Goal: Task Accomplishment & Management: Manage account settings

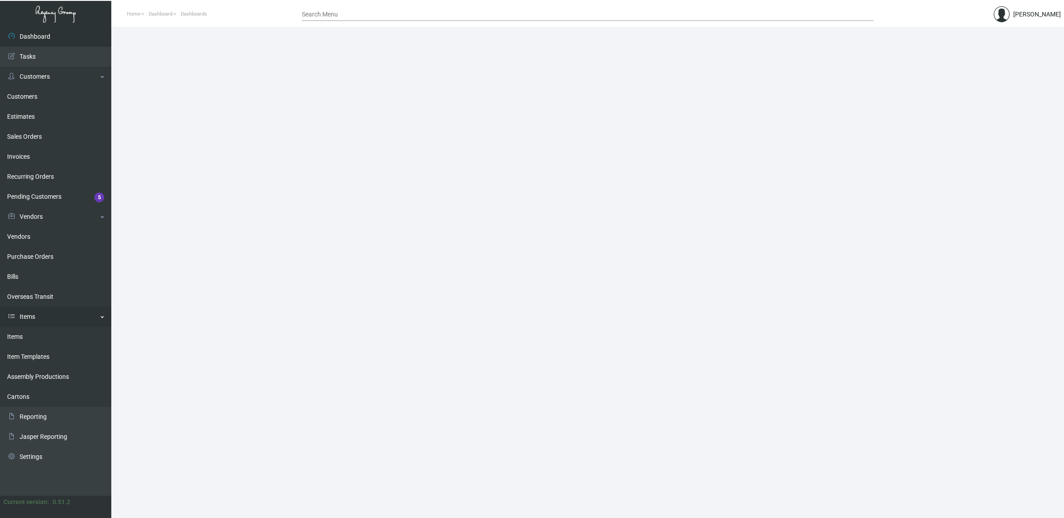
drag, startPoint x: 50, startPoint y: 328, endPoint x: 88, endPoint y: 314, distance: 40.8
click at [50, 328] on link "Items" at bounding box center [55, 337] width 111 height 20
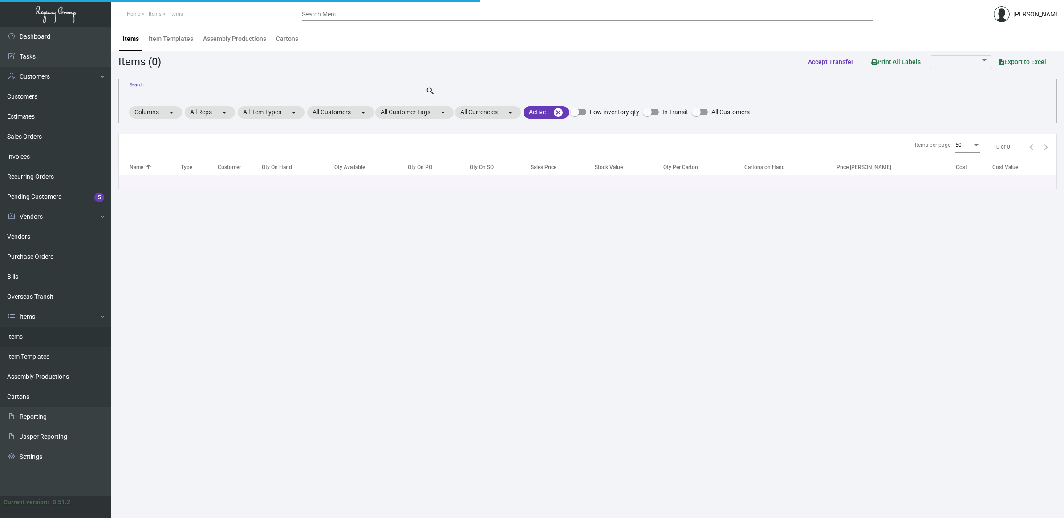
click at [182, 95] on input "Search" at bounding box center [277, 93] width 296 height 7
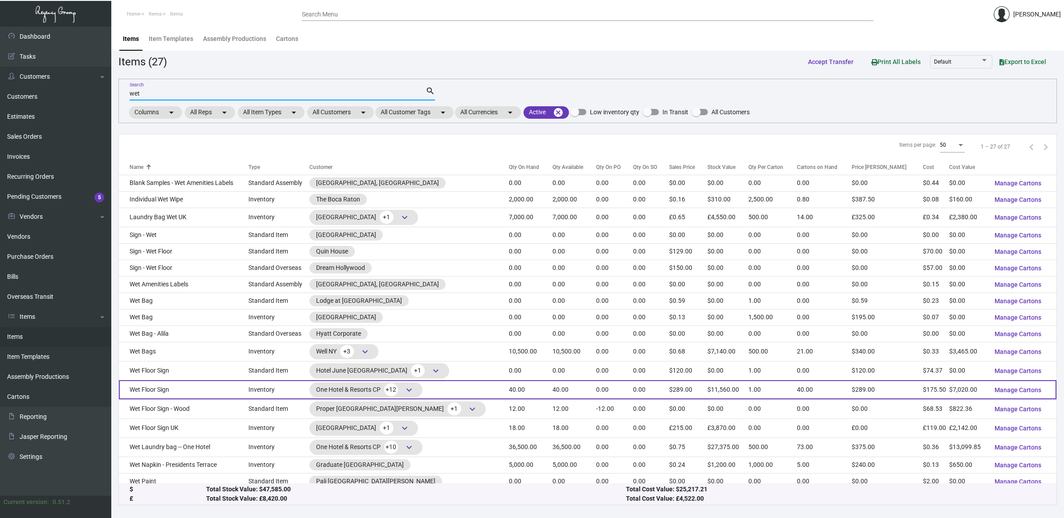
type input "wet"
click at [228, 394] on td "Wet Floor Sign" at bounding box center [183, 389] width 129 height 19
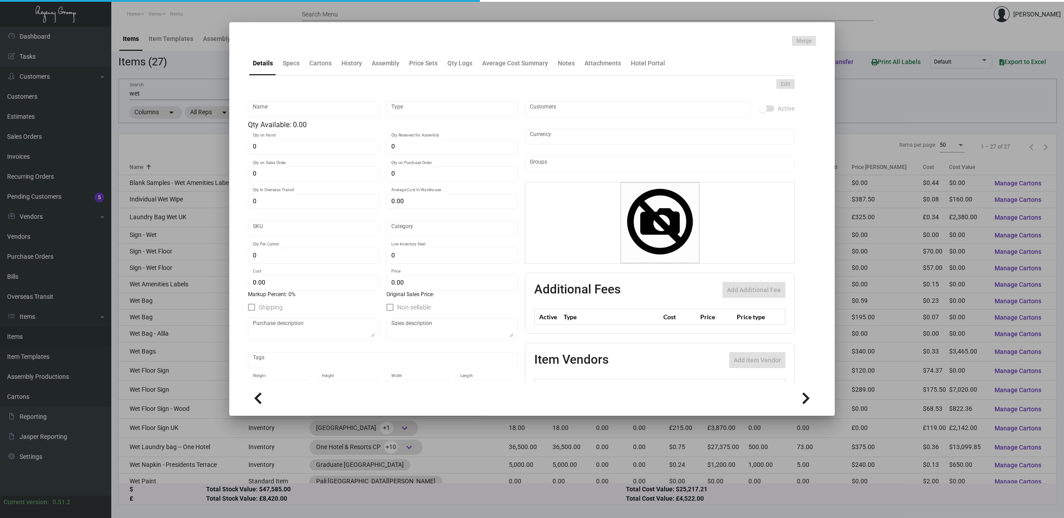
type input "Wet Floor Sign"
type input "Inventory"
type input "40"
type input "$ 425.45455"
type input "64"
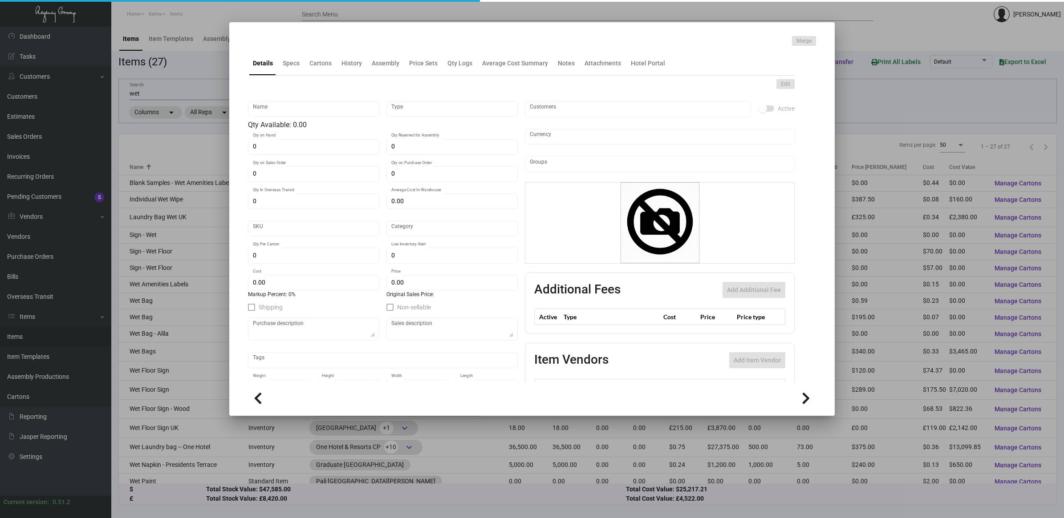
type input "Standard"
type input "1"
type input "5"
type input "$ 175.50"
type input "$ 289.00"
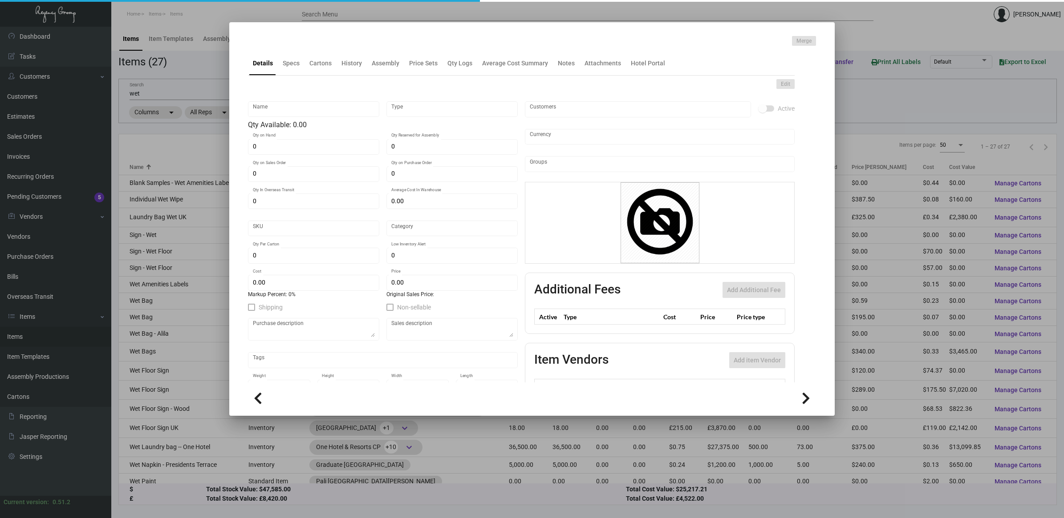
type textarea "Wet floor sign: each sign will be put together of 2 pieces, each piece will be …"
type textarea "Wet Floor Sign"
checkbox input "true"
type input "United States Dollar $"
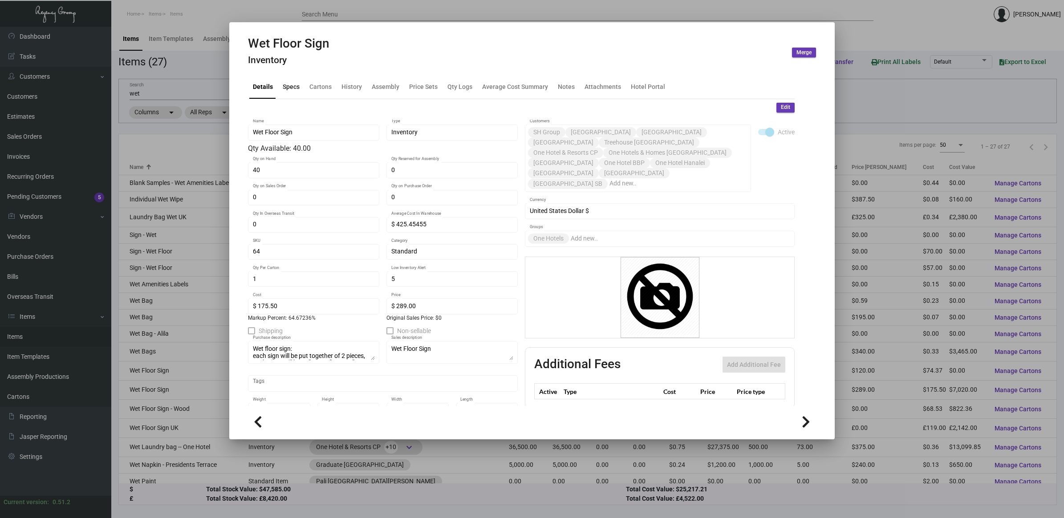
click at [283, 86] on div "Specs" at bounding box center [291, 86] width 17 height 9
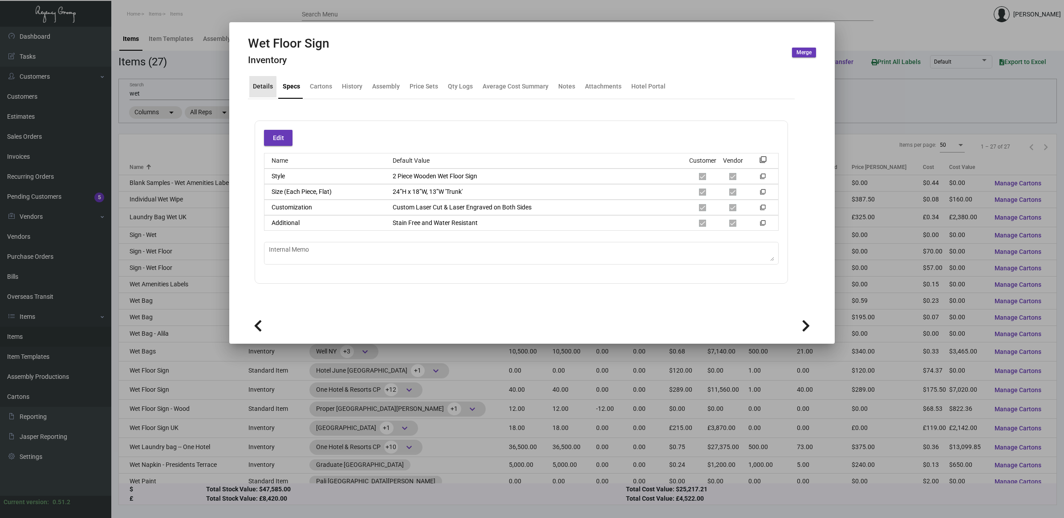
click at [263, 94] on div "Details" at bounding box center [262, 86] width 27 height 21
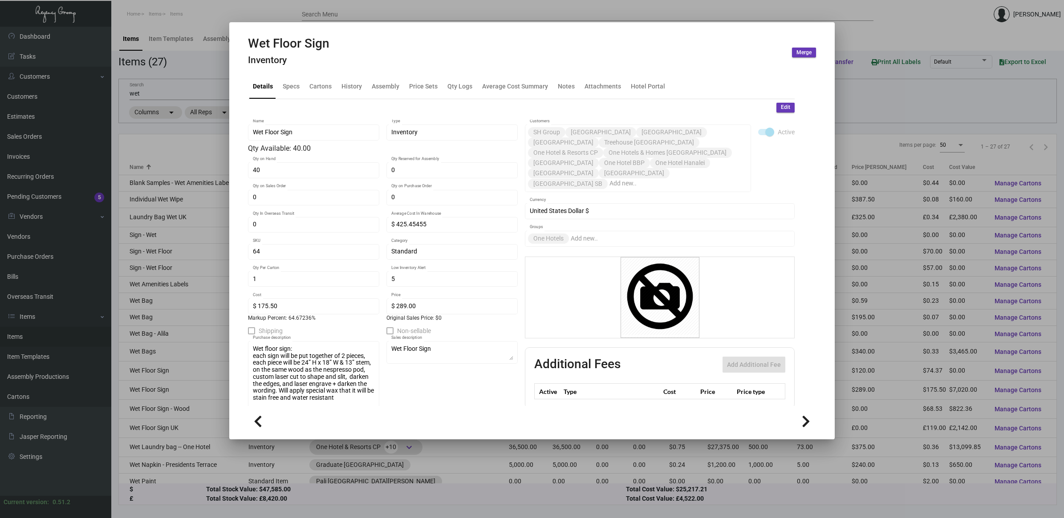
click at [374, 423] on ng-component "Wet Floor Sign Inventory Merge Details Specs Cartons History Assembly Price Set…" at bounding box center [532, 236] width 568 height 400
click at [296, 92] on div "Specs" at bounding box center [291, 86] width 24 height 21
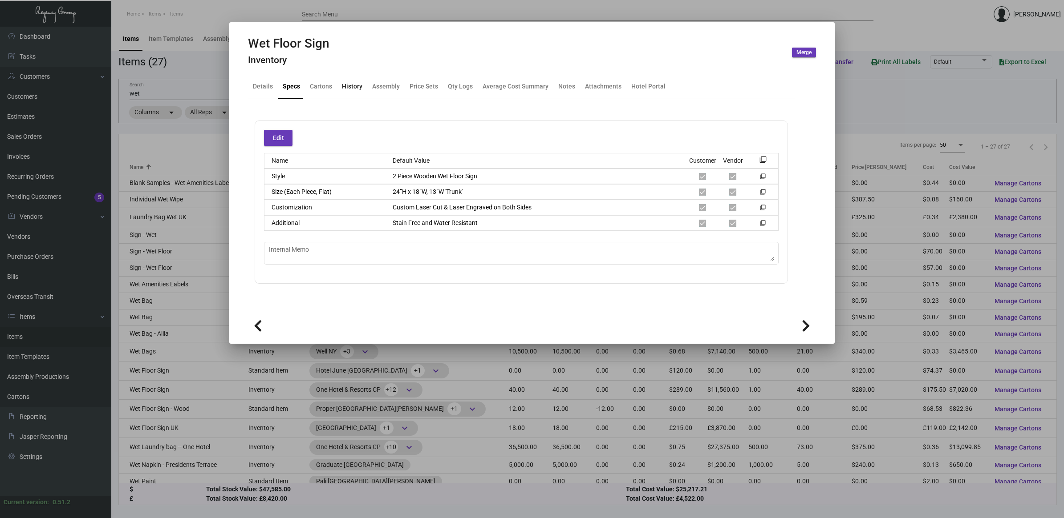
click at [360, 89] on div "History" at bounding box center [352, 86] width 20 height 9
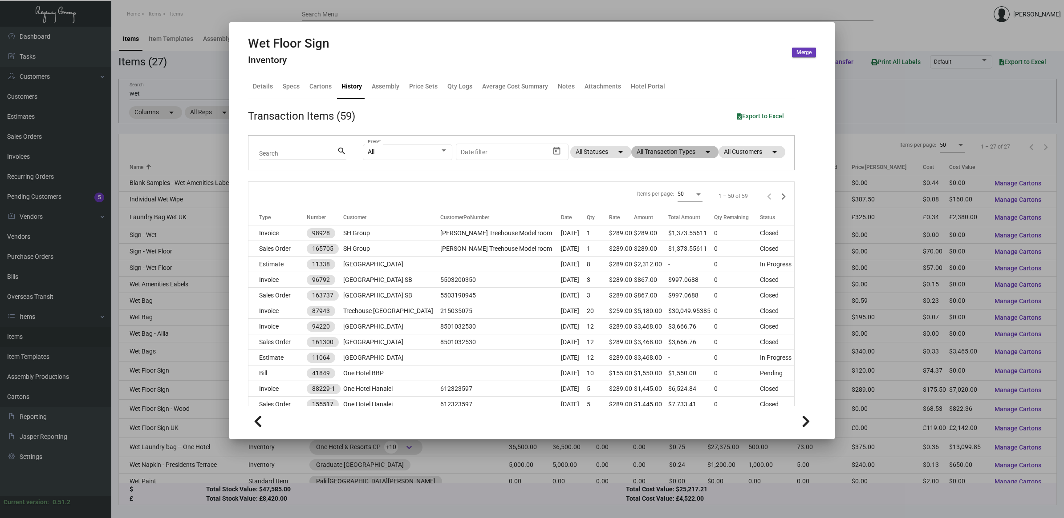
click at [676, 150] on mat-chip "All Transaction Types arrow_drop_down" at bounding box center [674, 152] width 87 height 12
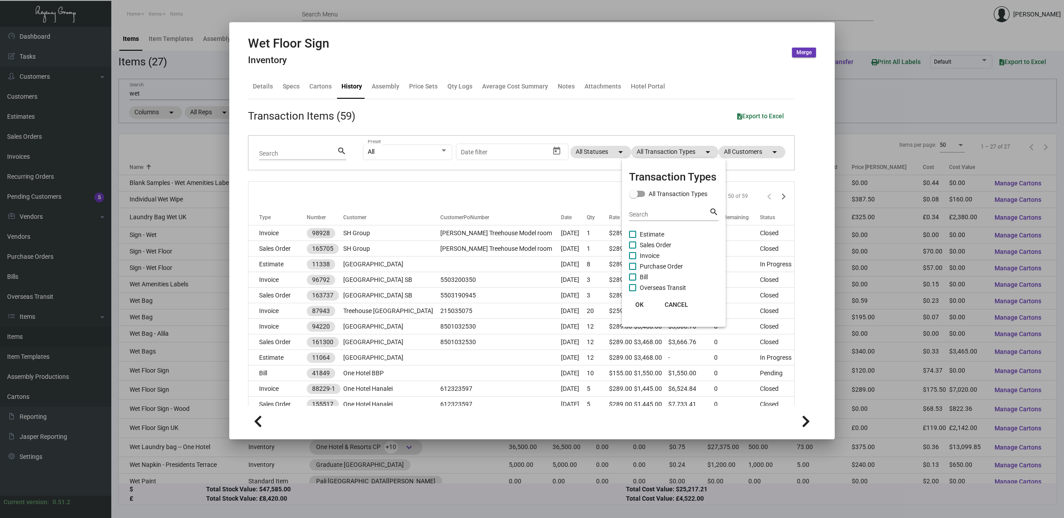
click at [672, 263] on span "Purchase Order" at bounding box center [660, 266] width 43 height 11
click at [632, 270] on input "Purchase Order" at bounding box center [632, 270] width 0 height 0
checkbox input "true"
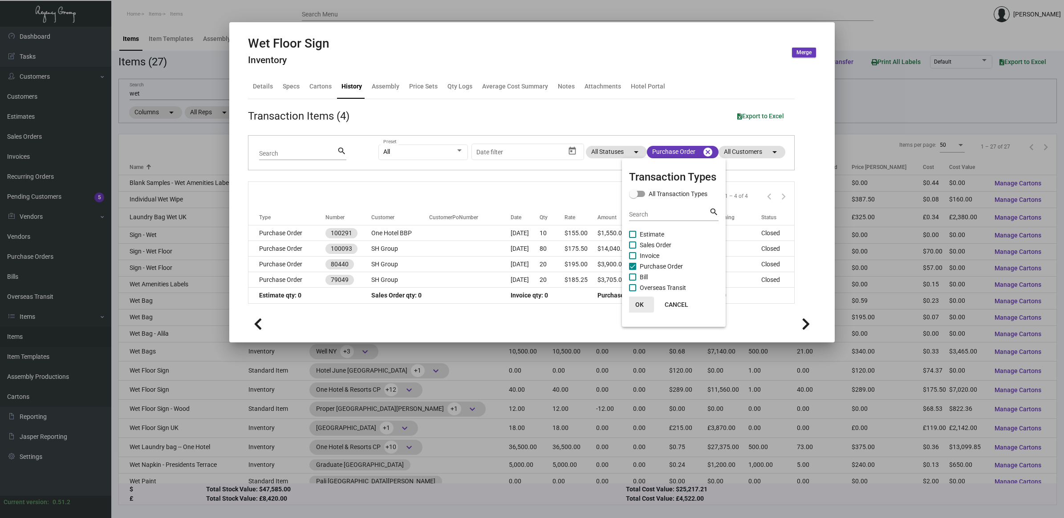
click at [641, 305] on span "OK" at bounding box center [639, 304] width 8 height 7
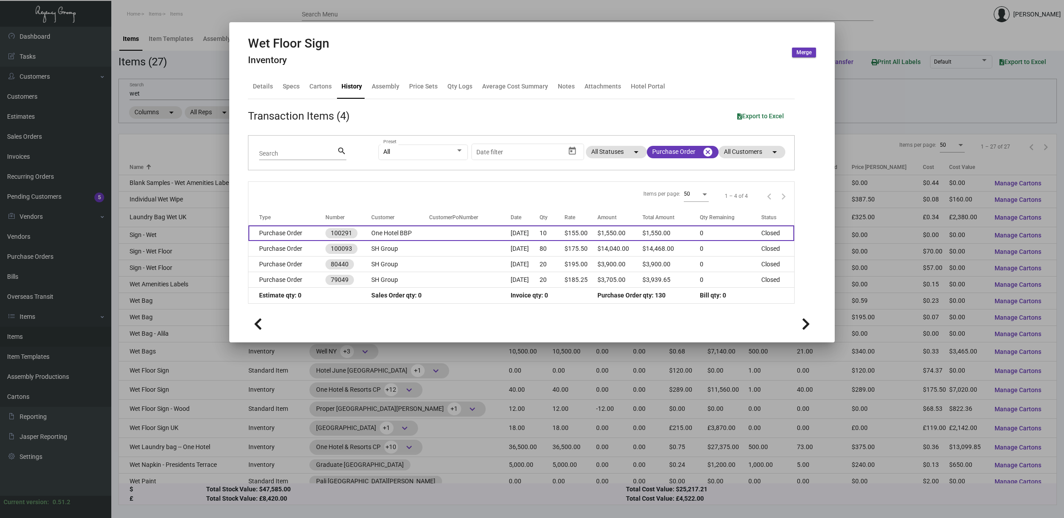
click at [521, 235] on td "[DATE]" at bounding box center [524, 234] width 29 height 16
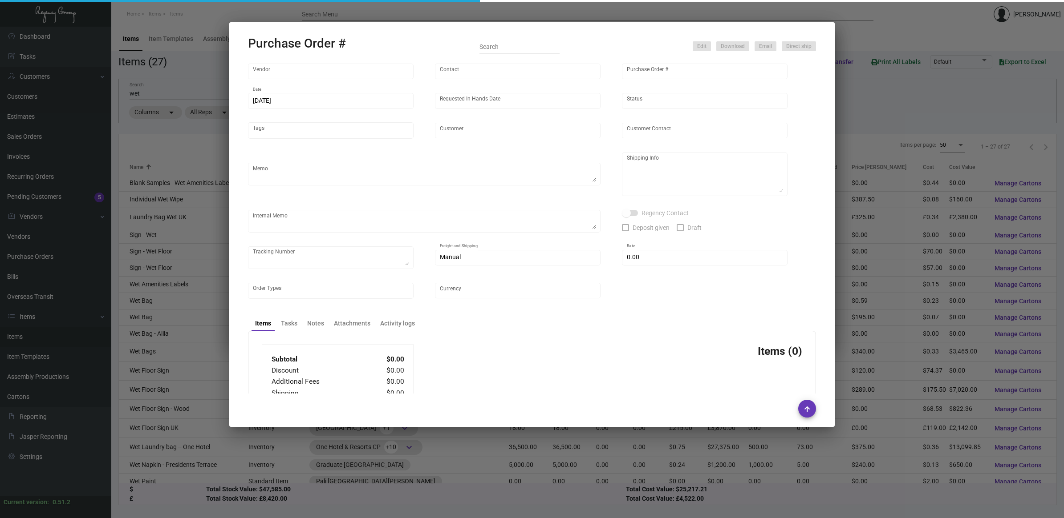
type input "Regency Group Europe - USD"
type input "[PERSON_NAME]"
type input "100291"
type input "[DATE]"
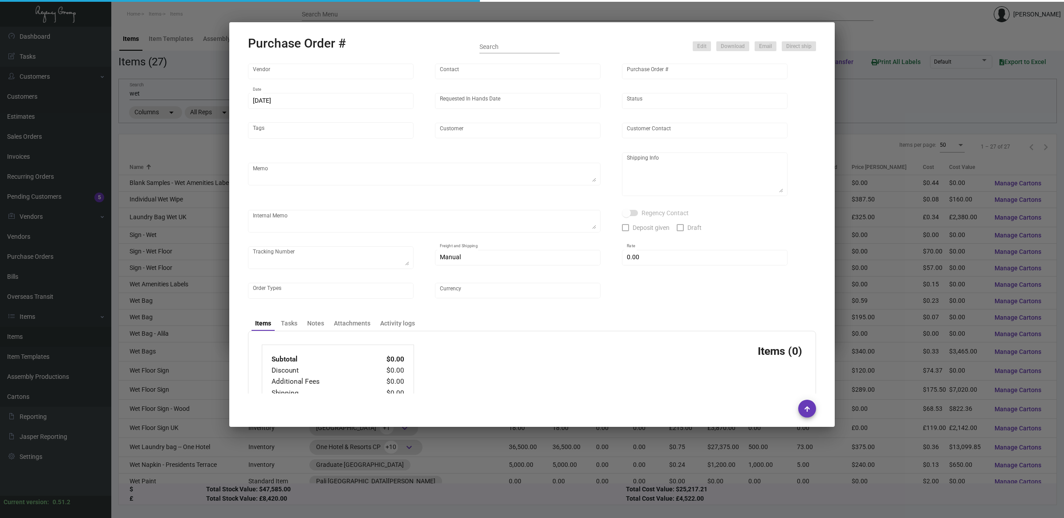
type input "One Hotel BBP"
type input "[PERSON_NAME]"
type textarea "Regency Group Warehouse New Jersy"
type textarea "£119.00"
type input "$ 0.00"
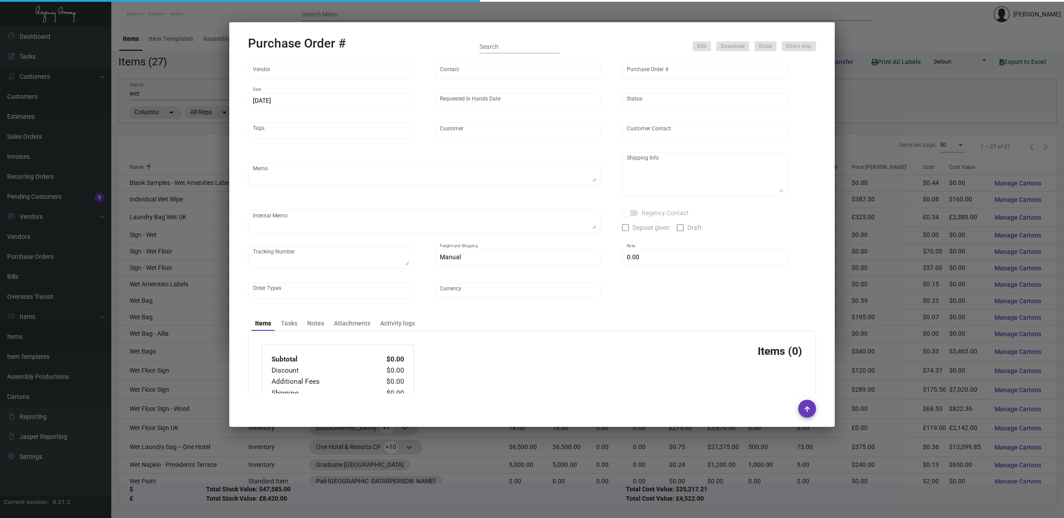
type input "United States Dollar $"
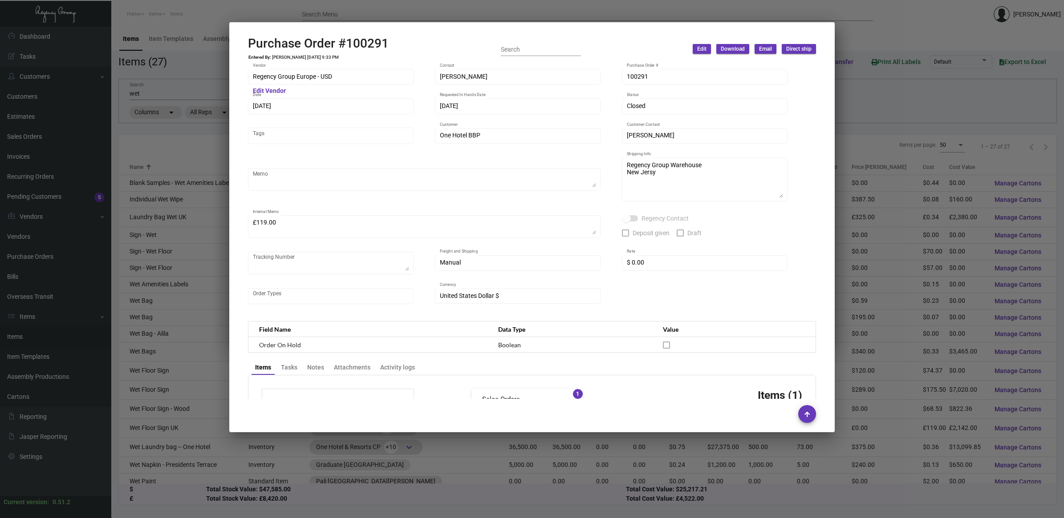
click at [879, 118] on div at bounding box center [532, 259] width 1064 height 518
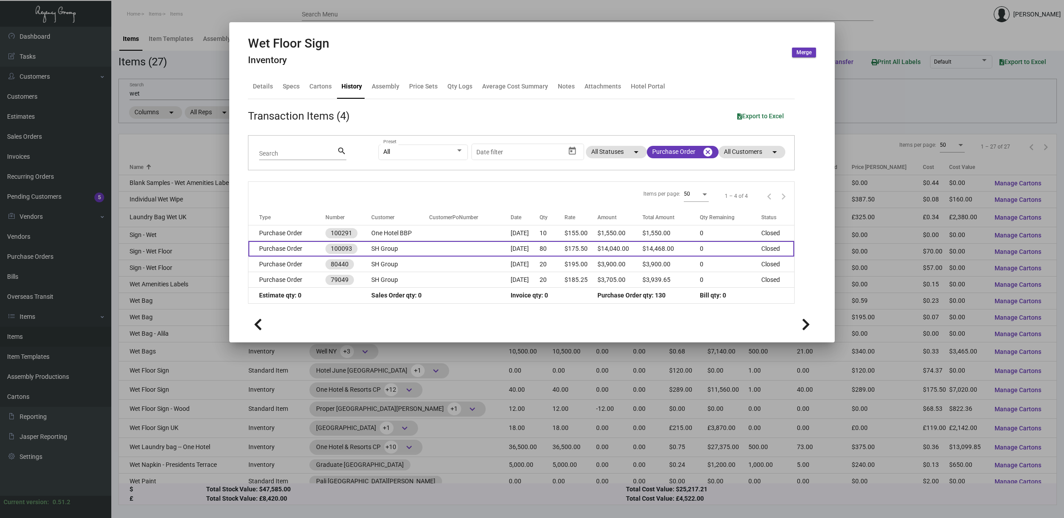
click at [375, 254] on td "SH Group" at bounding box center [400, 249] width 58 height 16
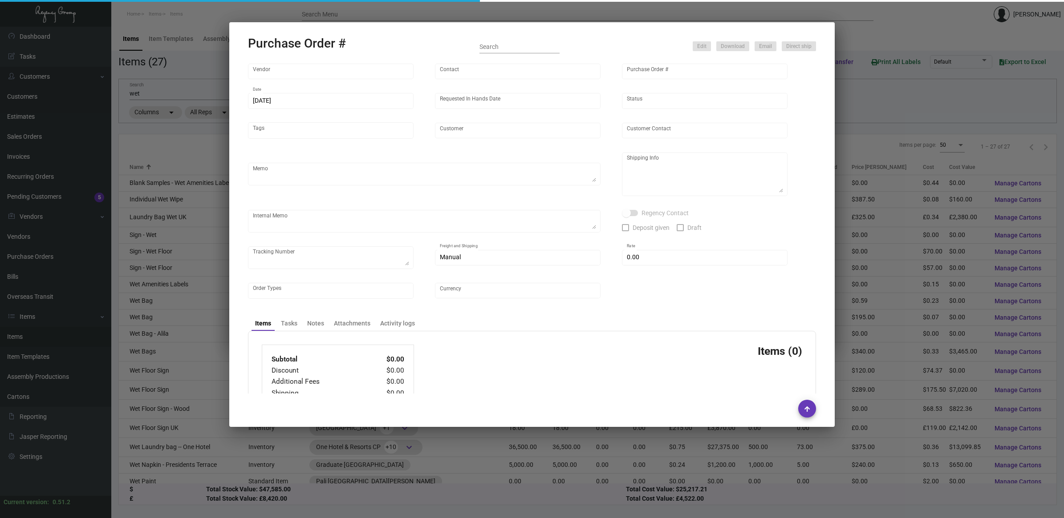
type input "[PERSON_NAME] Works"
type input "[PERSON_NAME]"
type input "100093"
type input "[DATE]"
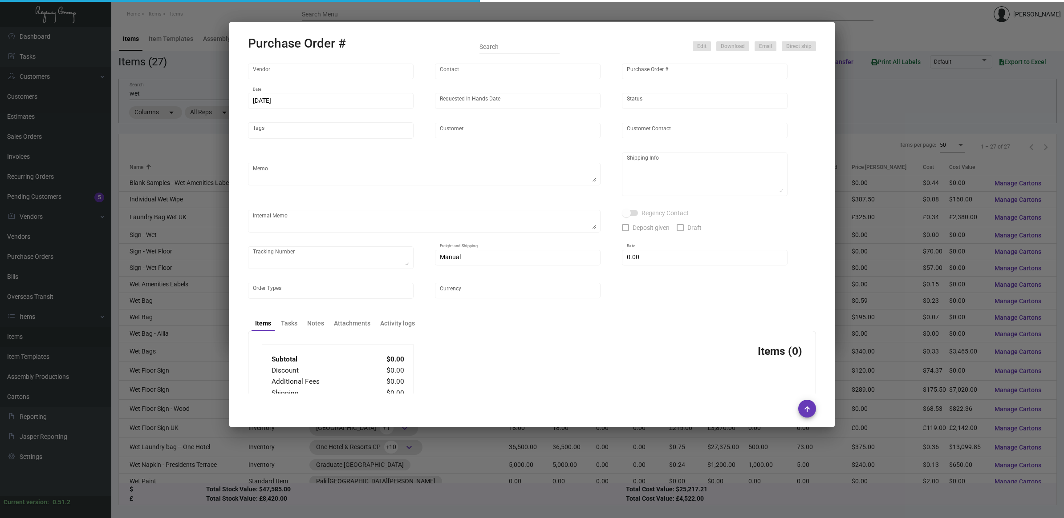
type input "SH Group"
type textarea "REPEAT OF PREVIOUS PO 80440"
type textarea "Regency Group NJ - [PERSON_NAME] [STREET_ADDRESS]"
checkbox input "true"
type input "$ 428.00"
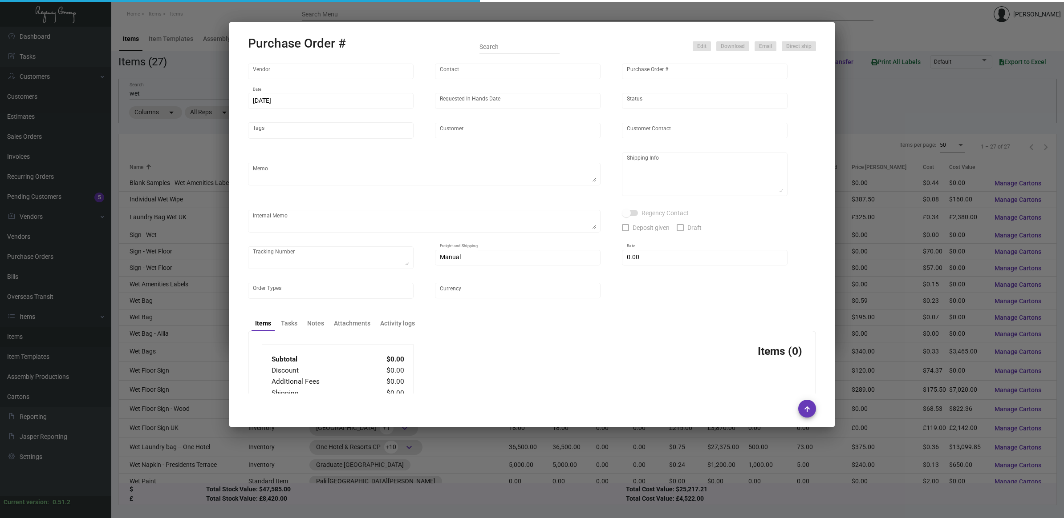
type input "United States Dollar $"
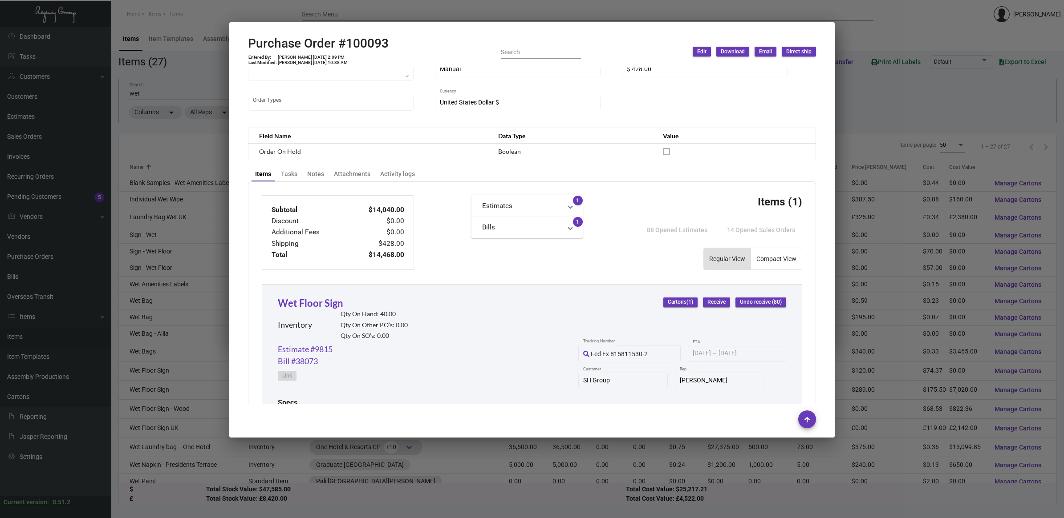
scroll to position [196, 0]
click at [290, 175] on div "Tasks" at bounding box center [289, 176] width 16 height 9
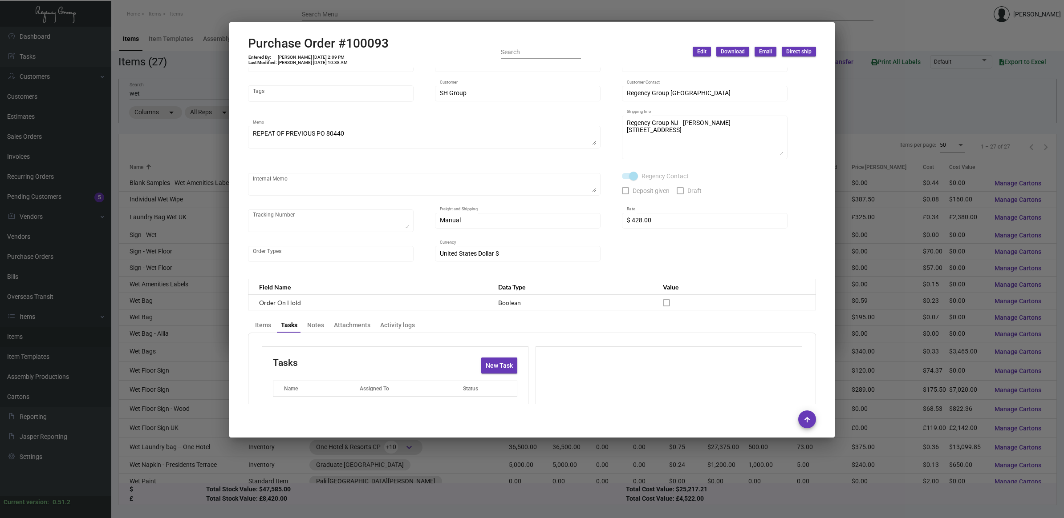
scroll to position [69, 0]
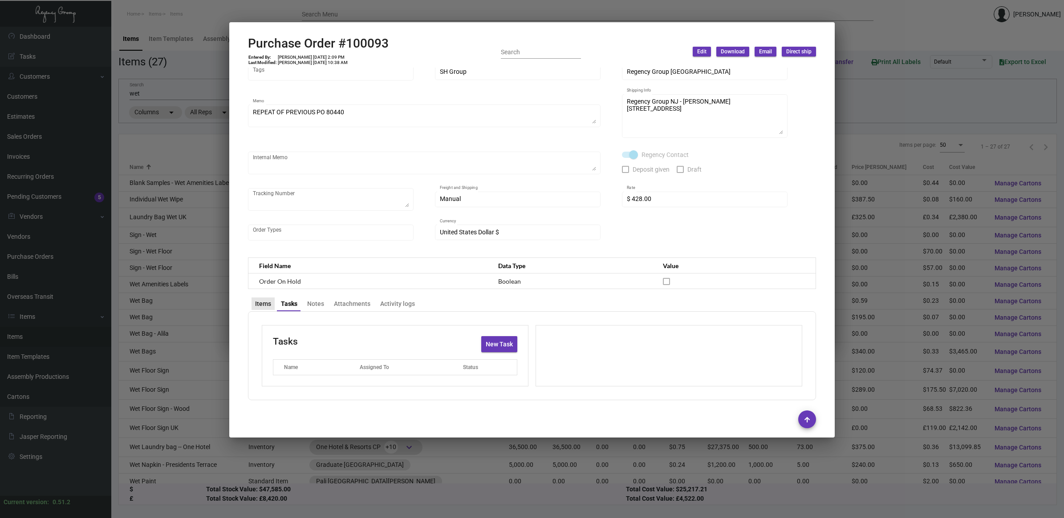
click at [264, 299] on div "Items" at bounding box center [263, 303] width 16 height 9
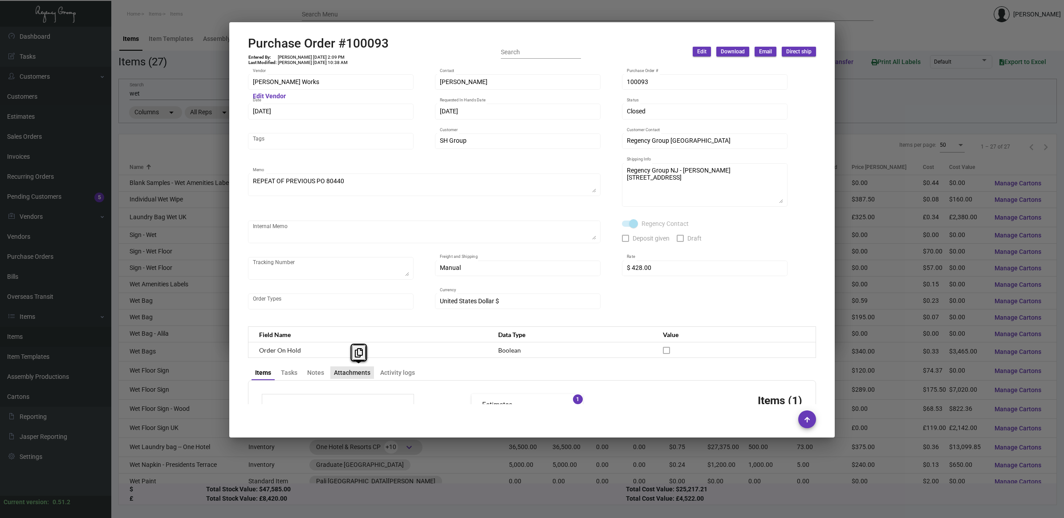
click at [359, 369] on div "Attachments" at bounding box center [352, 372] width 36 height 9
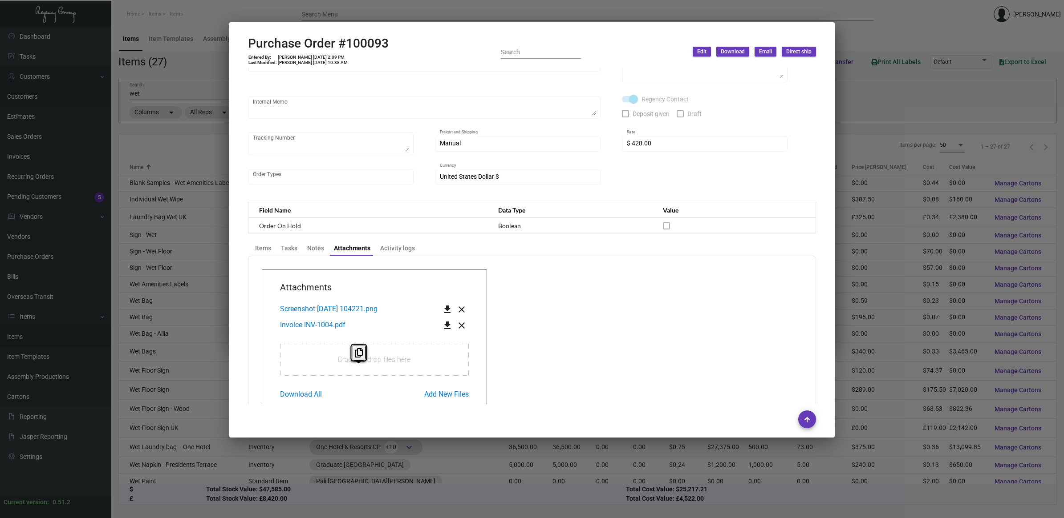
scroll to position [130, 0]
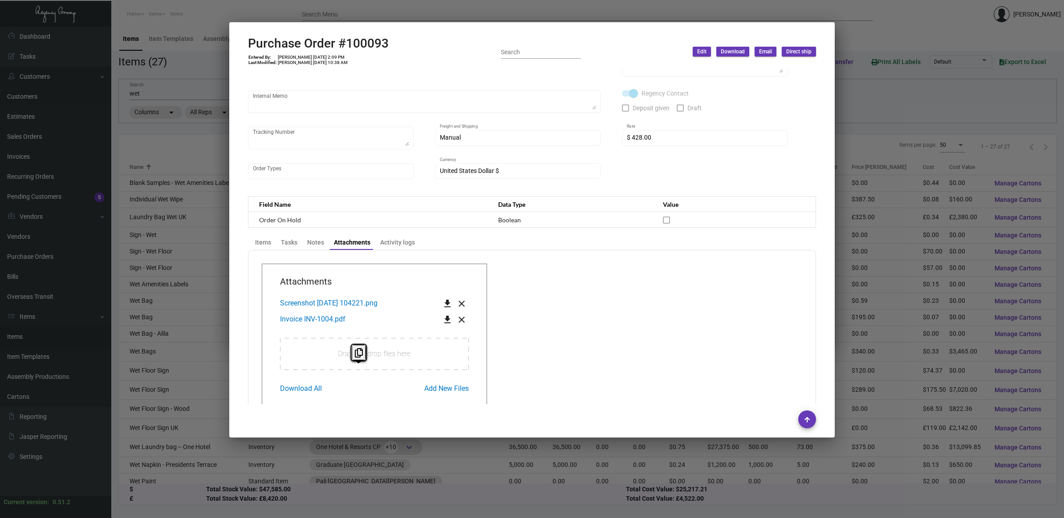
click at [323, 322] on button "Invoice INV-1004.pdf" at bounding box center [313, 319] width 80 height 16
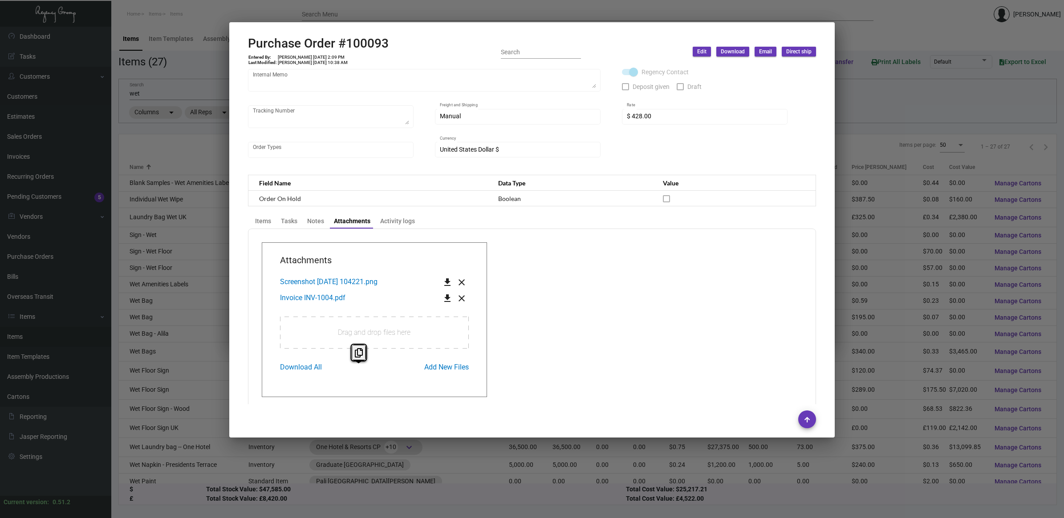
scroll to position [162, 0]
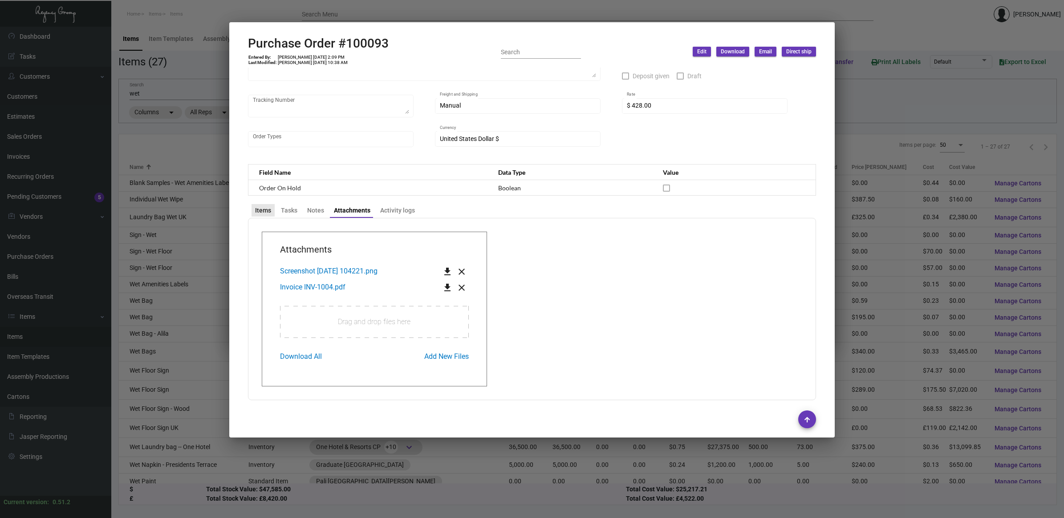
click at [261, 208] on div "Items" at bounding box center [263, 210] width 16 height 9
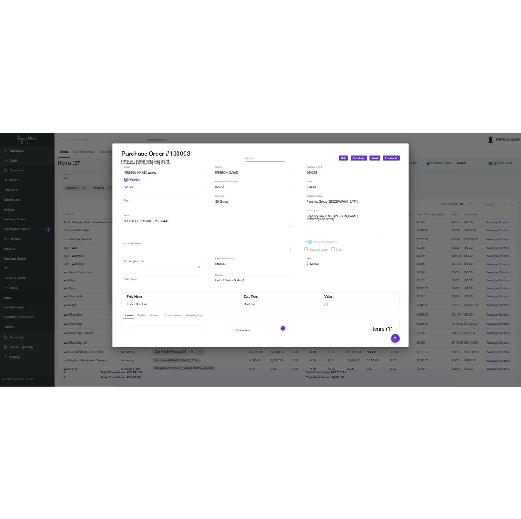
scroll to position [363, 0]
